Goal: Task Accomplishment & Management: Complete application form

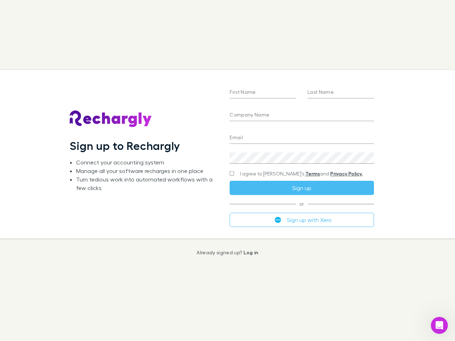
click at [227, 170] on div "First Name Last Name Company Name Email Create a password I agree to Rechargly’…" at bounding box center [301, 154] width 155 height 168
click at [262, 93] on input "First Name" at bounding box center [262, 92] width 66 height 11
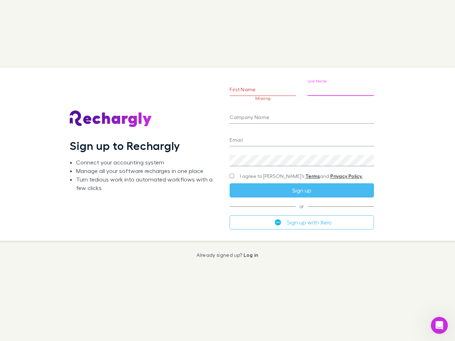
click at [340, 93] on input "Last Name" at bounding box center [340, 90] width 66 height 11
click at [301, 115] on input "Company Name" at bounding box center [301, 117] width 144 height 11
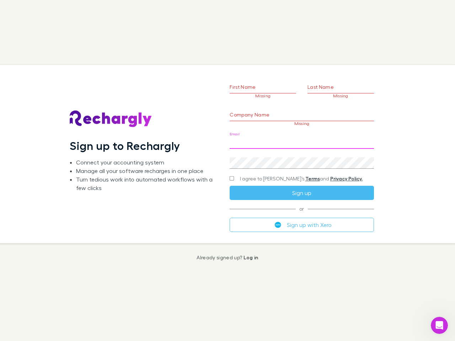
click at [301, 138] on input "Email" at bounding box center [301, 142] width 144 height 11
click at [301, 158] on div "Create a password" at bounding box center [301, 160] width 144 height 17
